Goal: Book appointment/travel/reservation

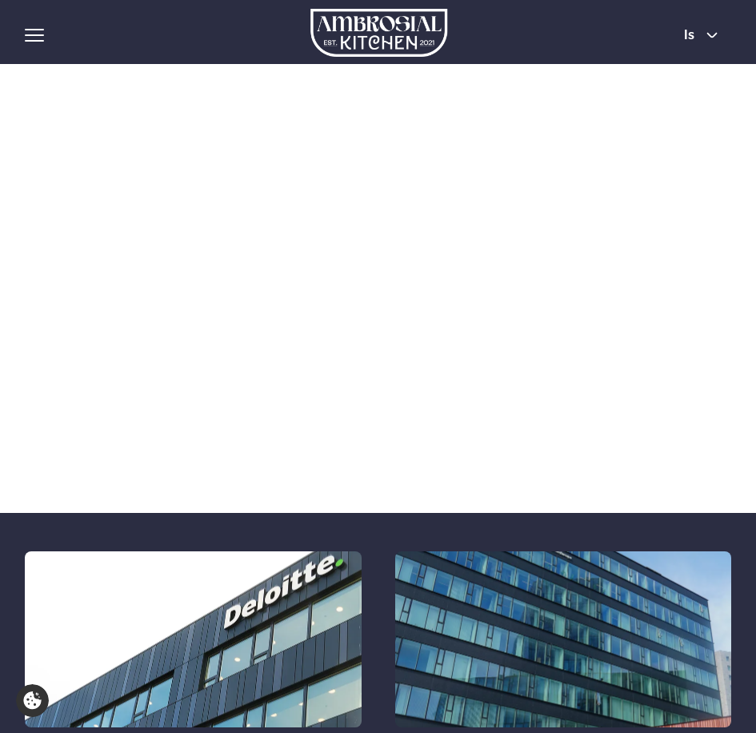
click at [40, 26] on button "hamburger" at bounding box center [34, 35] width 19 height 19
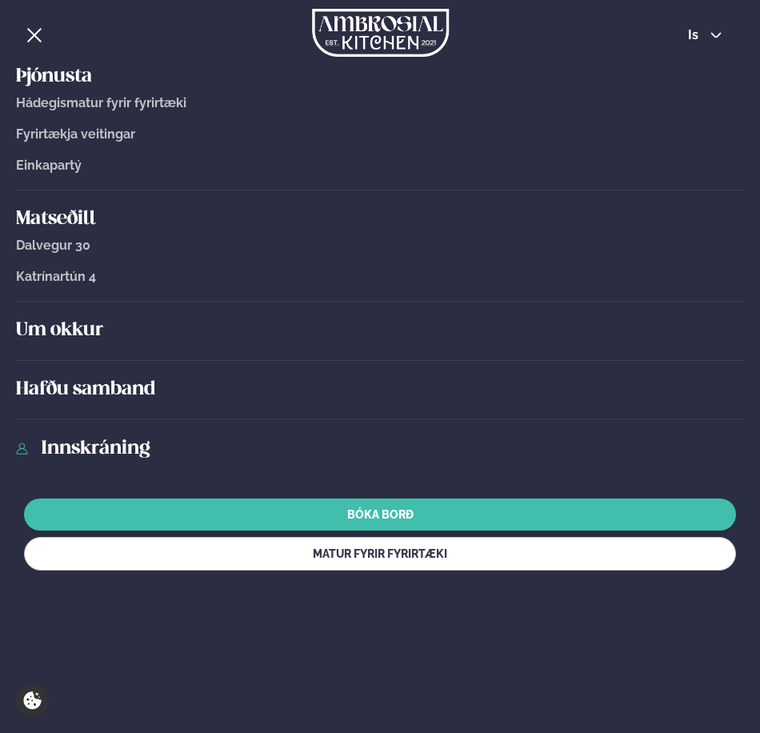
click at [66, 279] on span "Katrínartún 4" at bounding box center [56, 276] width 80 height 15
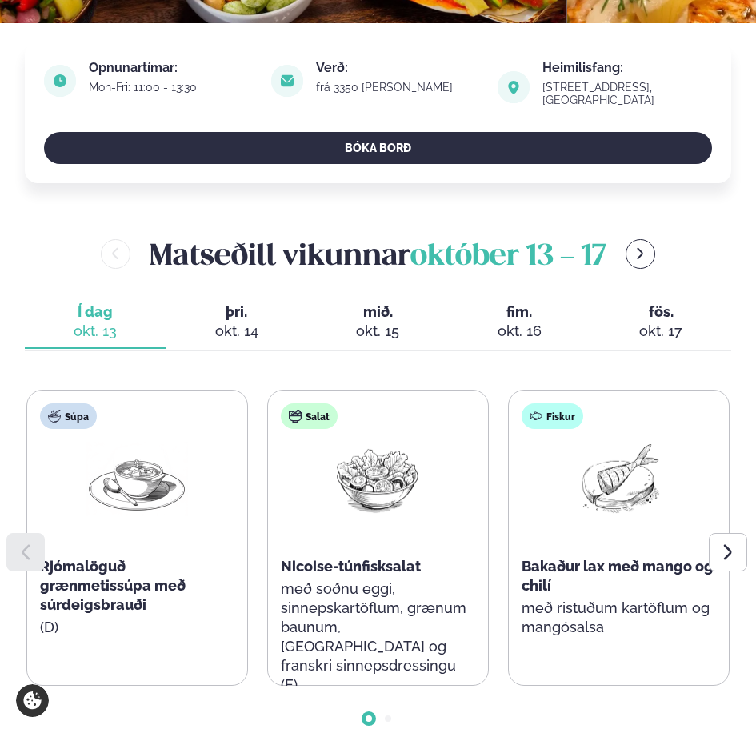
scroll to position [560, 0]
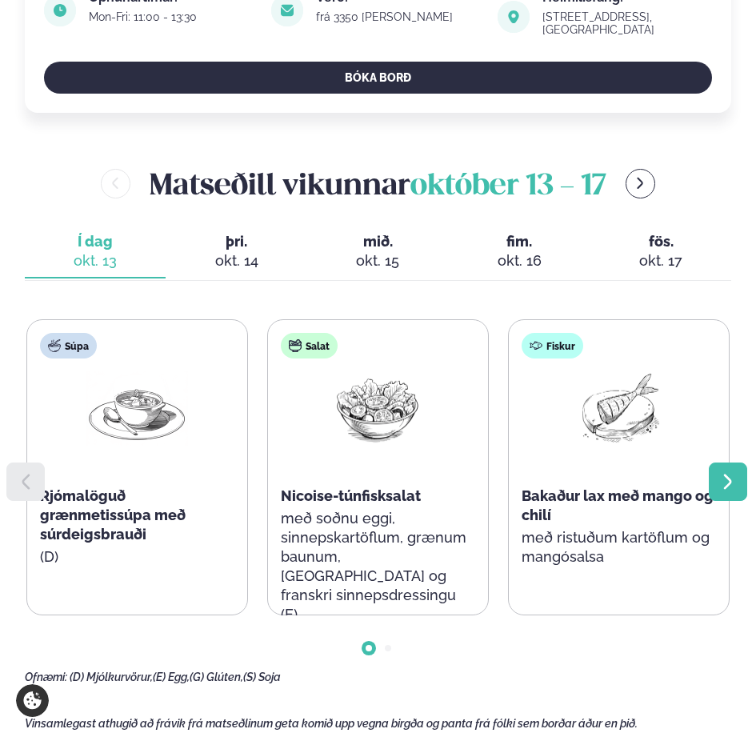
click at [726, 474] on icon at bounding box center [728, 481] width 8 height 15
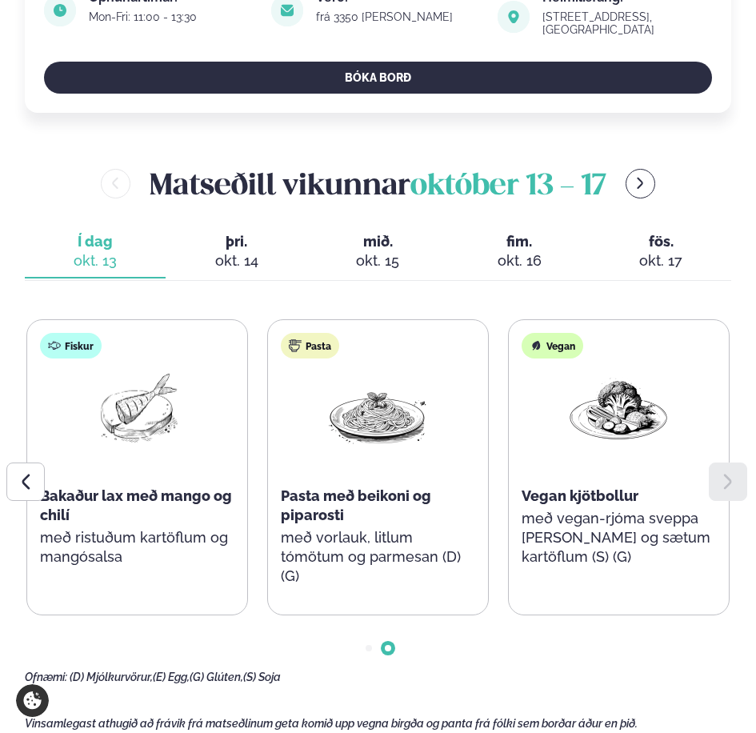
click at [228, 251] on div "okt. 14" at bounding box center [236, 260] width 116 height 19
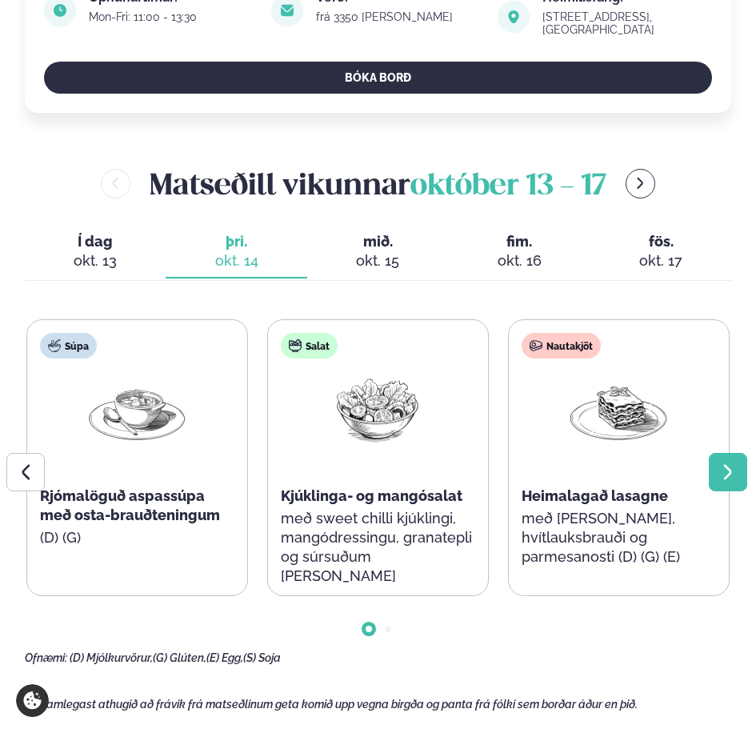
click at [742, 453] on div at bounding box center [728, 472] width 38 height 38
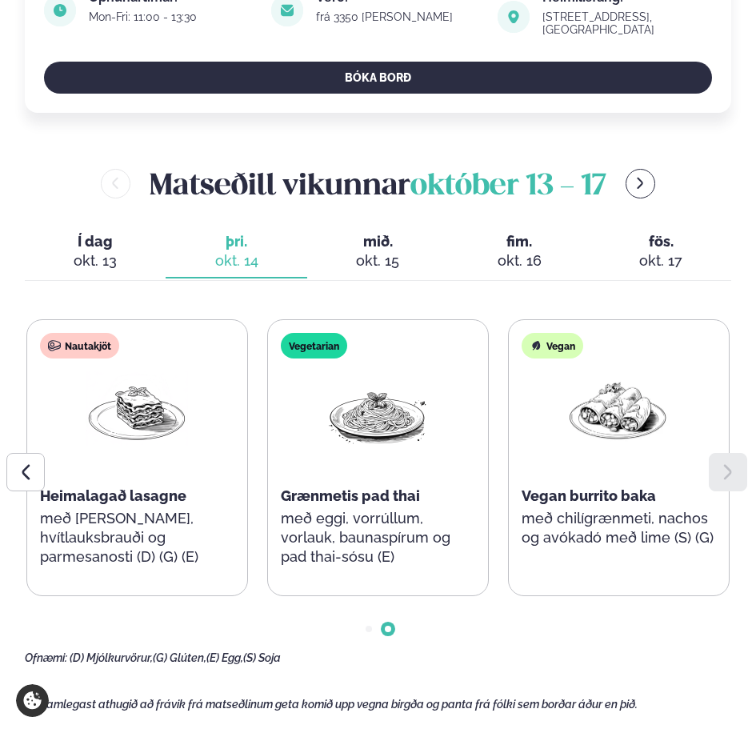
click at [383, 251] on div "okt. 15" at bounding box center [378, 260] width 116 height 19
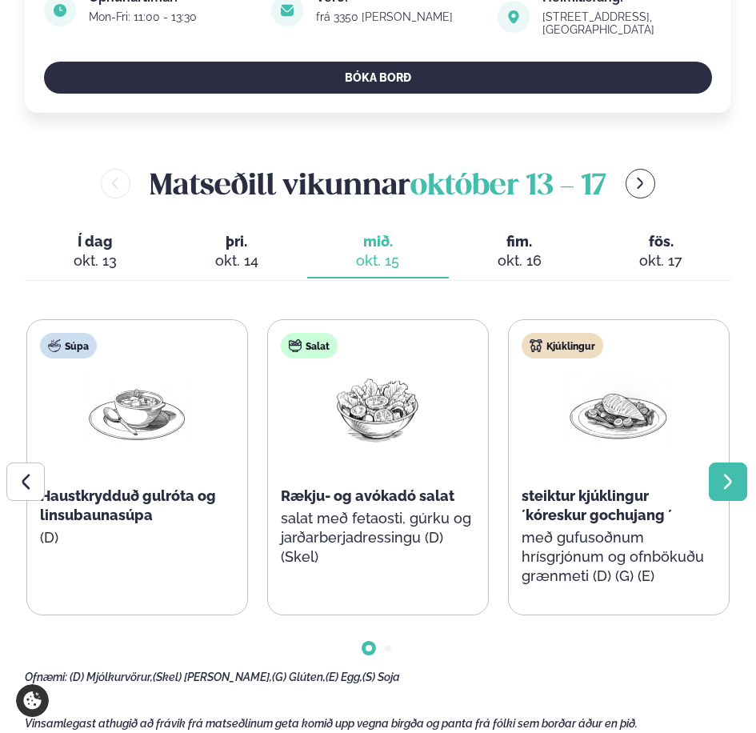
click at [735, 472] on icon at bounding box center [728, 481] width 19 height 19
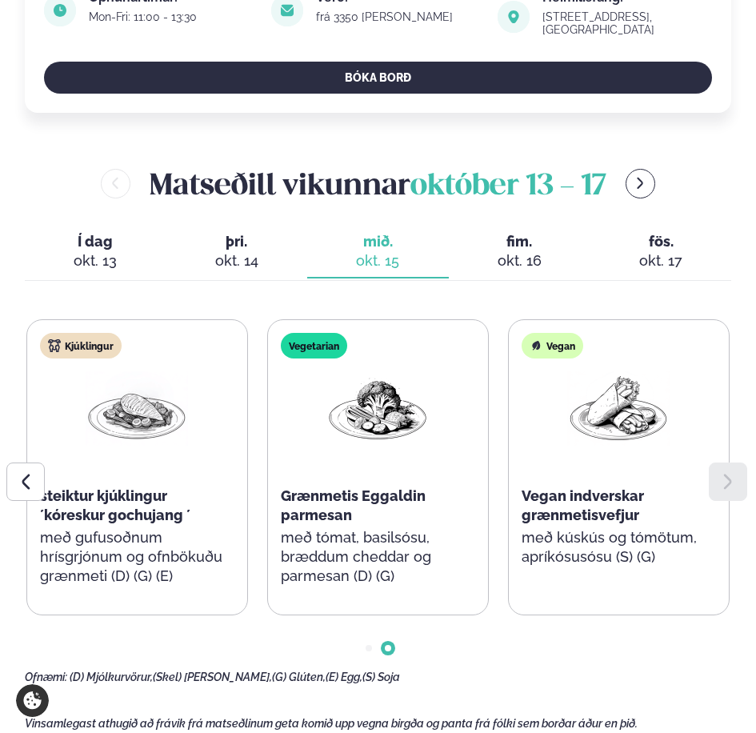
click at [510, 251] on div "okt. 16" at bounding box center [520, 260] width 116 height 19
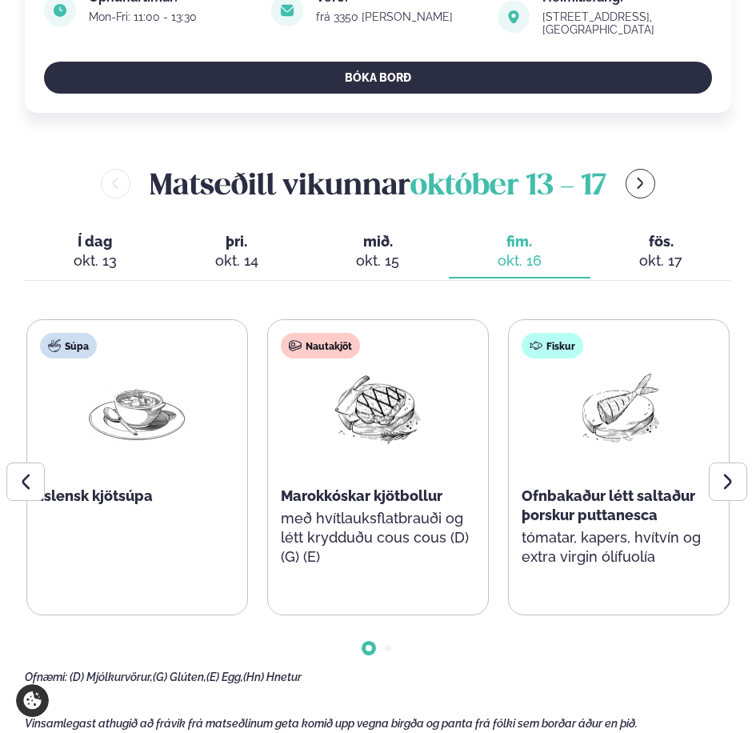
click at [662, 251] on div "okt. 17" at bounding box center [661, 260] width 116 height 19
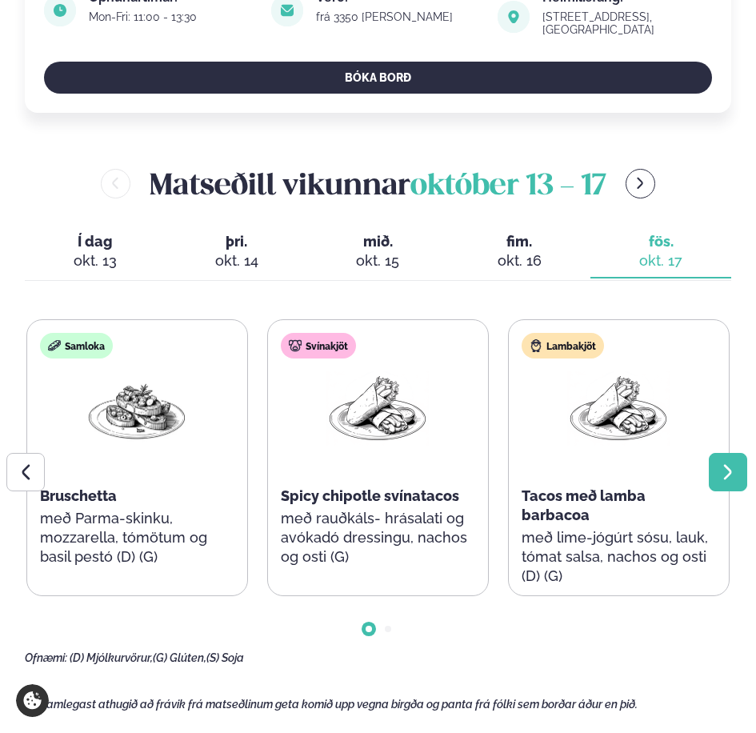
click at [743, 453] on div at bounding box center [728, 472] width 38 height 38
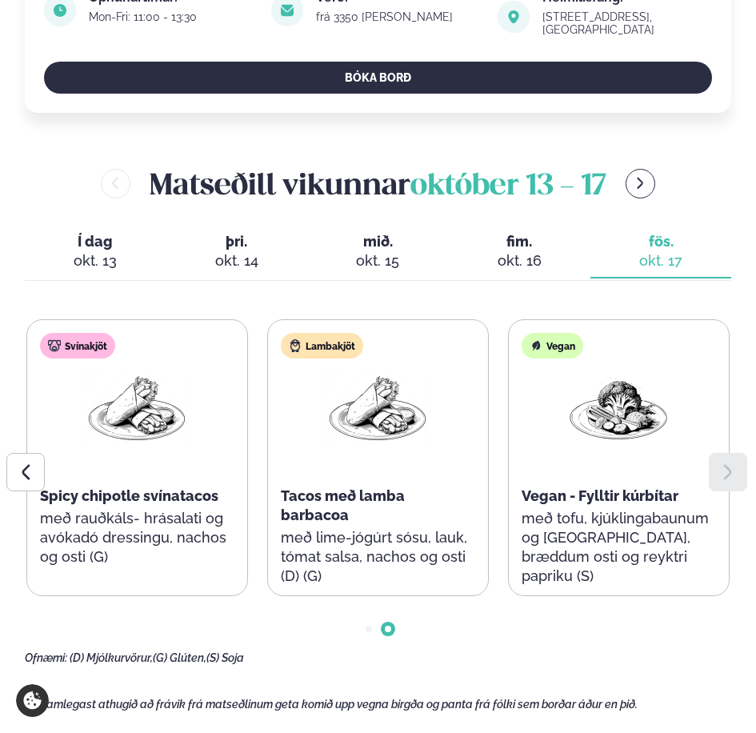
click at [116, 226] on button "Í dag Í d. okt. 13" at bounding box center [96, 252] width 142 height 53
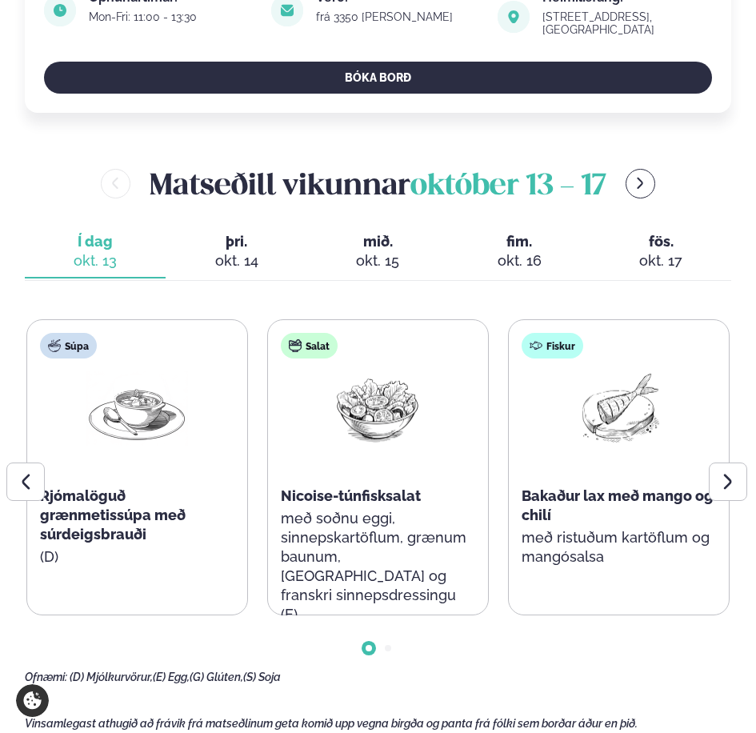
click at [372, 251] on div "okt. 15" at bounding box center [378, 260] width 116 height 19
